Goal: Task Accomplishment & Management: Manage account settings

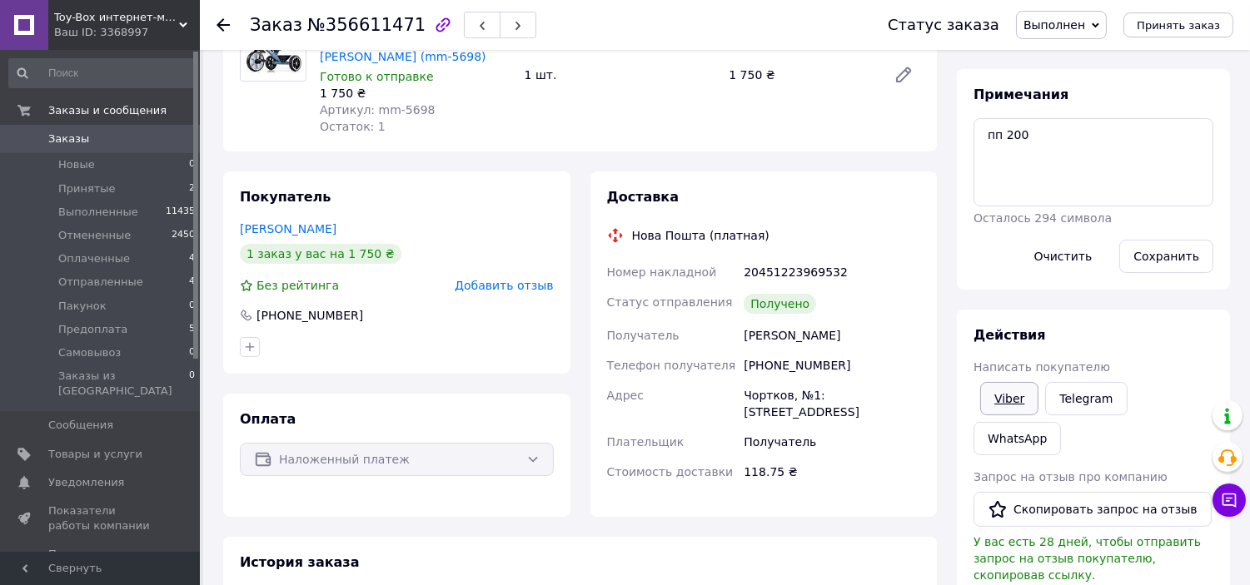
scroll to position [185, 0]
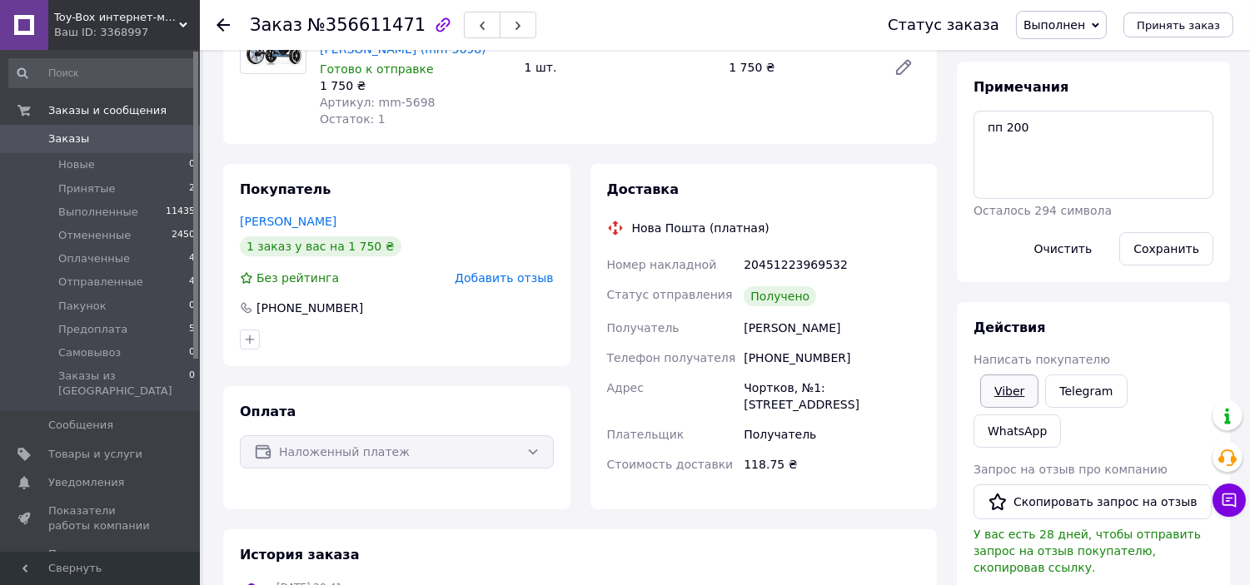
click at [1012, 401] on link "Viber" at bounding box center [1009, 391] width 58 height 33
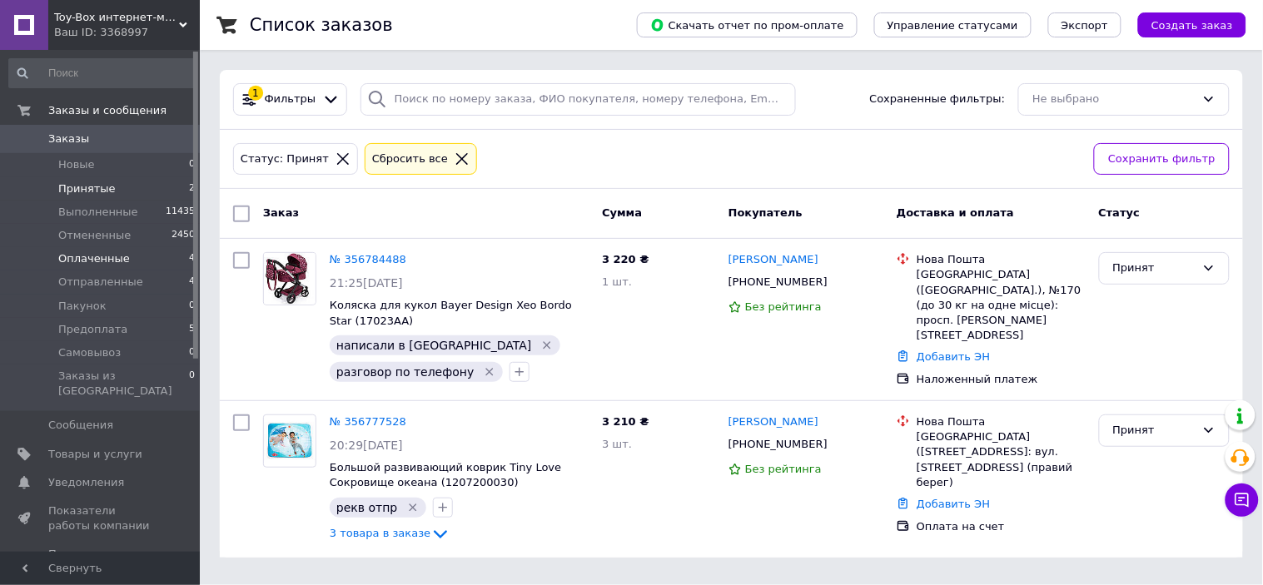
click at [130, 255] on li "Оплаченные 4" at bounding box center [102, 258] width 205 height 23
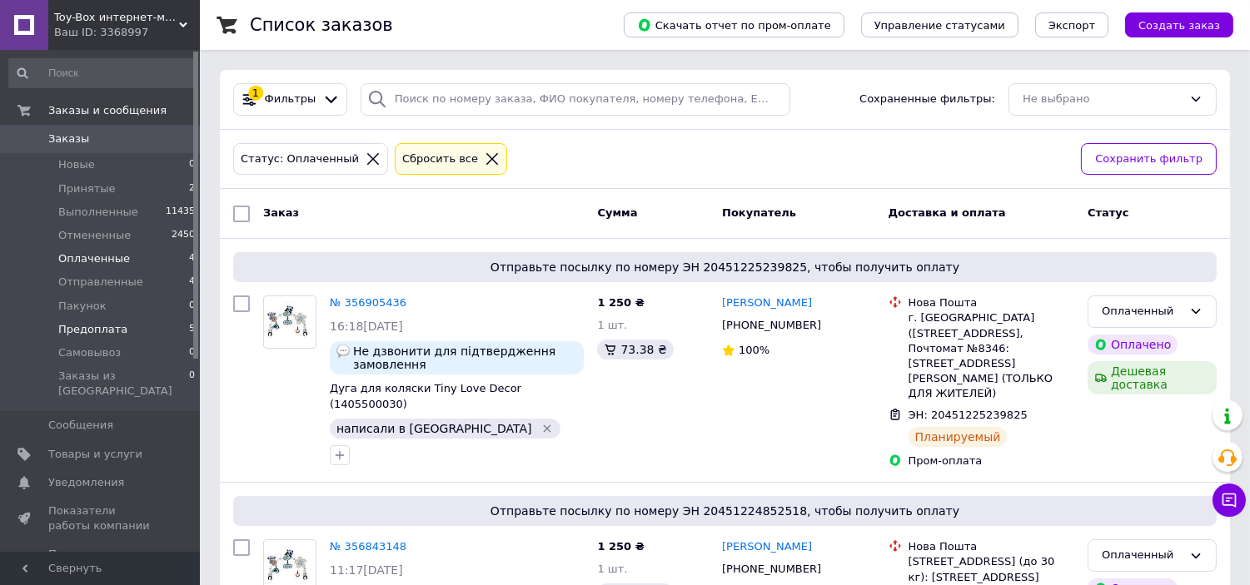
click at [105, 337] on li "Предоплата 5" at bounding box center [102, 329] width 205 height 23
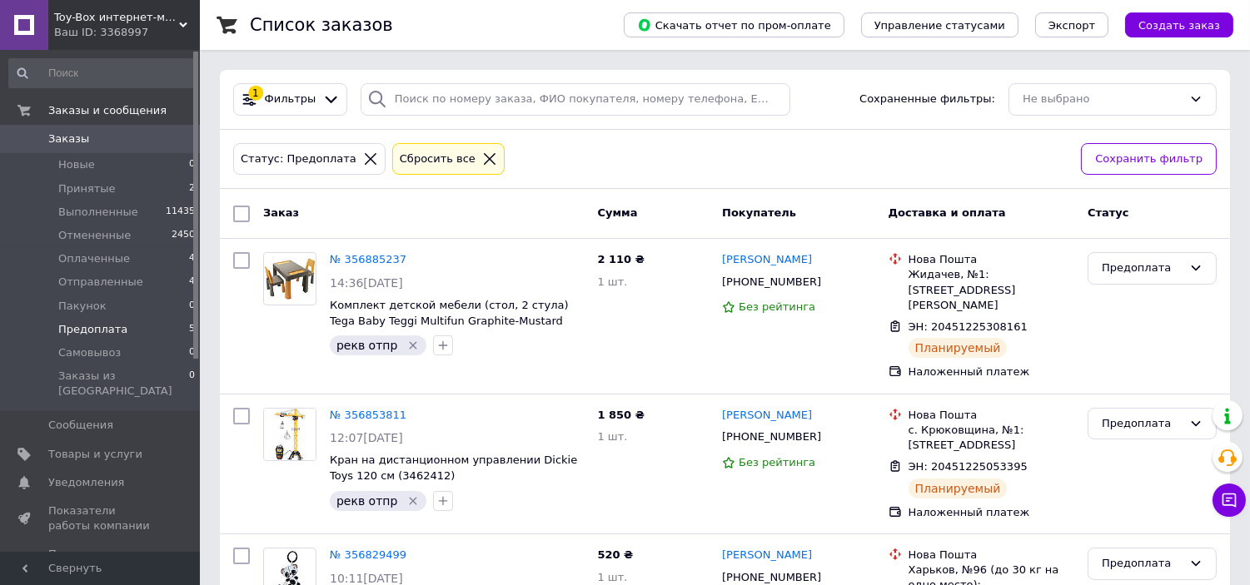
click at [67, 138] on span "Заказы" at bounding box center [68, 139] width 41 height 15
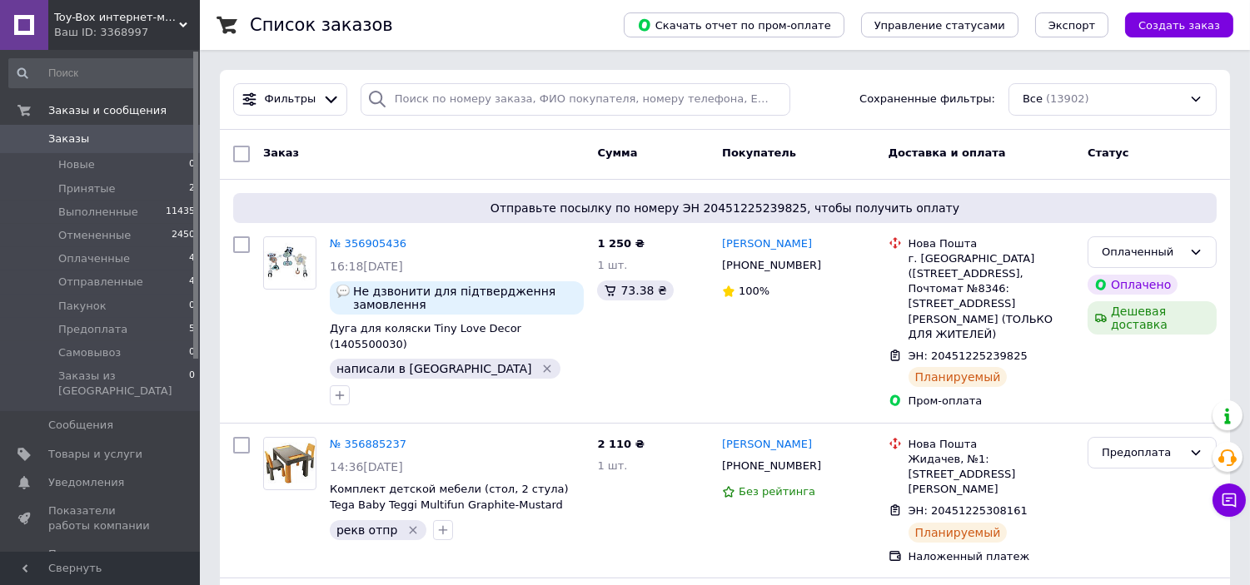
click at [468, 162] on div "Заказ" at bounding box center [423, 154] width 334 height 30
